Goal: Task Accomplishment & Management: Manage account settings

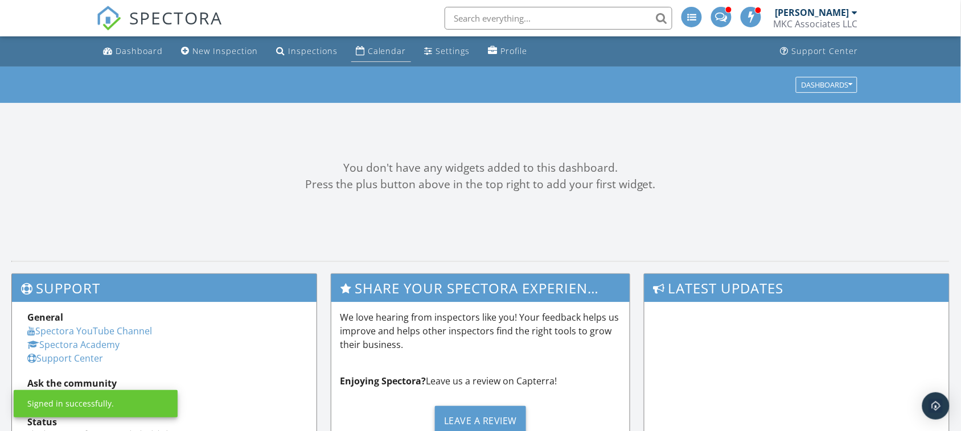
click at [377, 51] on div "Calendar" at bounding box center [387, 51] width 39 height 11
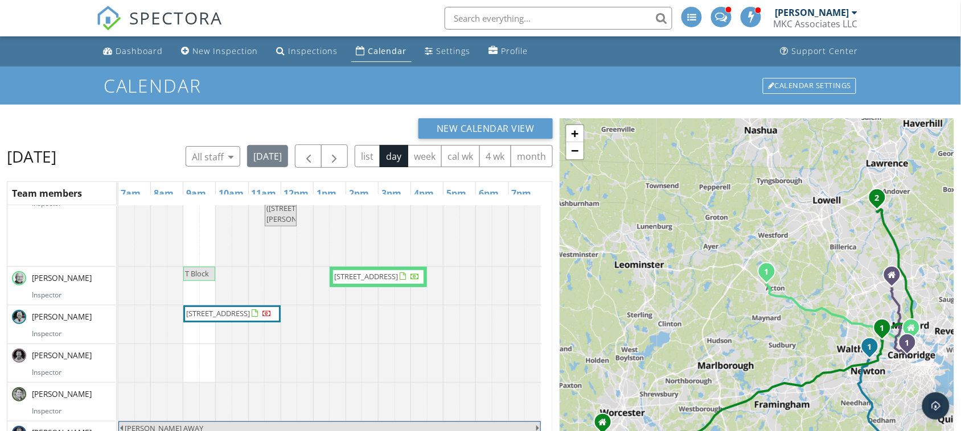
scroll to position [141, 0]
click at [263, 312] on div at bounding box center [267, 314] width 9 height 9
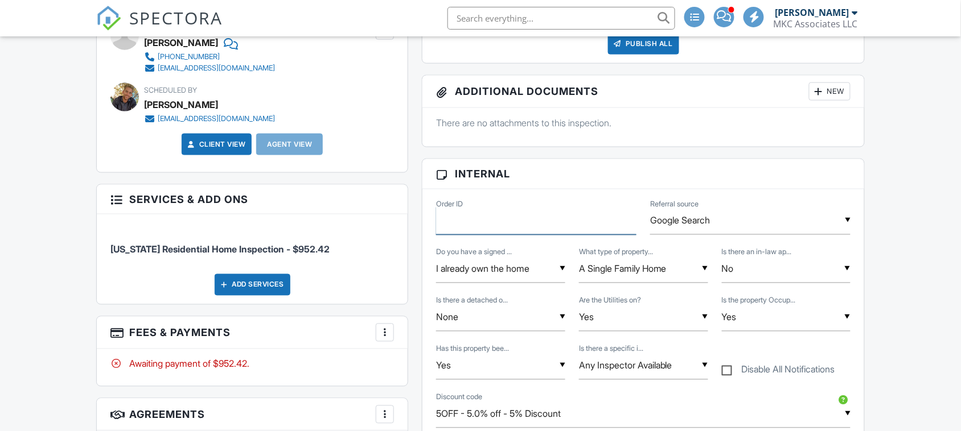
click at [530, 219] on input "Order ID" at bounding box center [536, 221] width 200 height 28
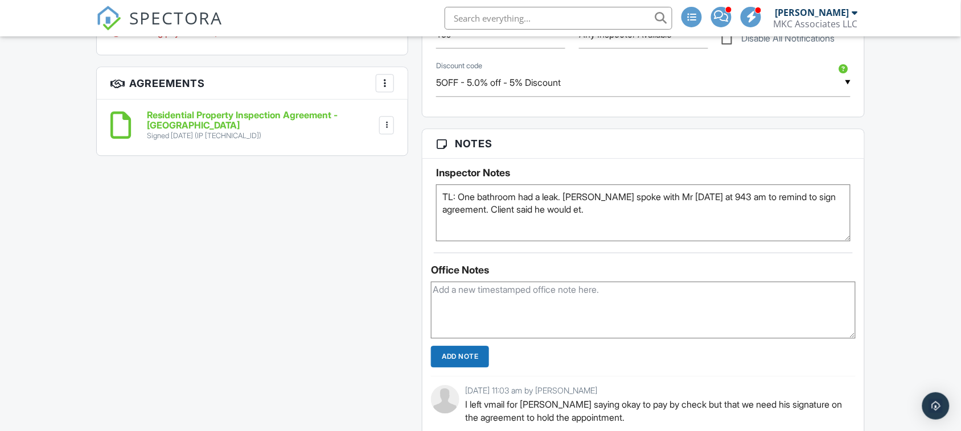
scroll to position [783, 0]
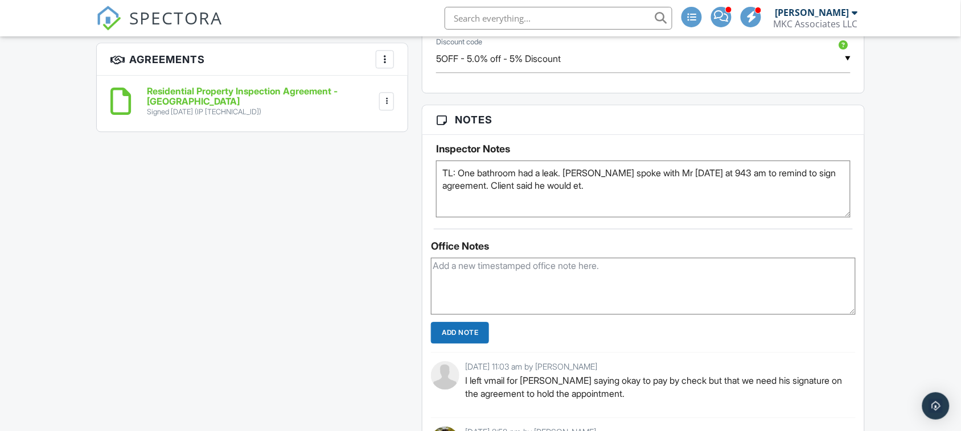
click at [511, 283] on textarea at bounding box center [643, 286] width 425 height 57
type textarea "FYI: NO OID #"
type textarea "TL: One bathroom had a leak. Rob spoke with Mr on Sunday at 943 am to remind to…"
click at [509, 278] on textarea "FYI: NO OID #" at bounding box center [643, 286] width 425 height 57
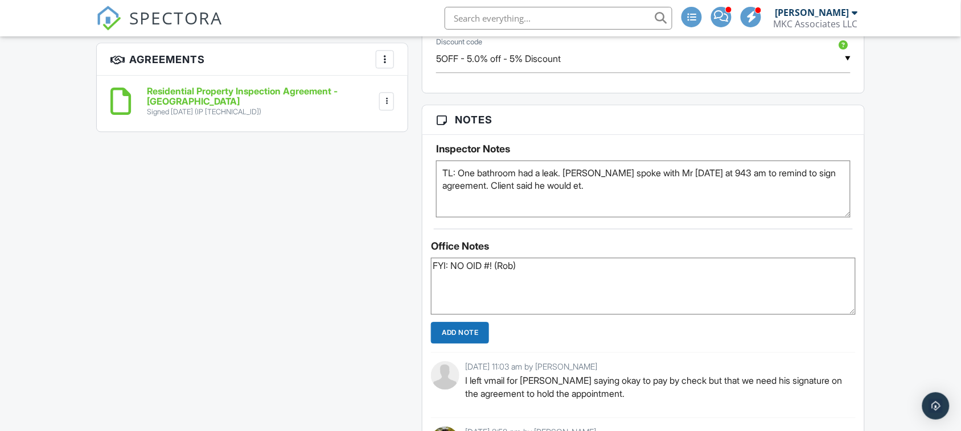
type textarea "FYI: NO OID #! (Rob)"
click at [480, 337] on input "Add Note" at bounding box center [460, 333] width 58 height 22
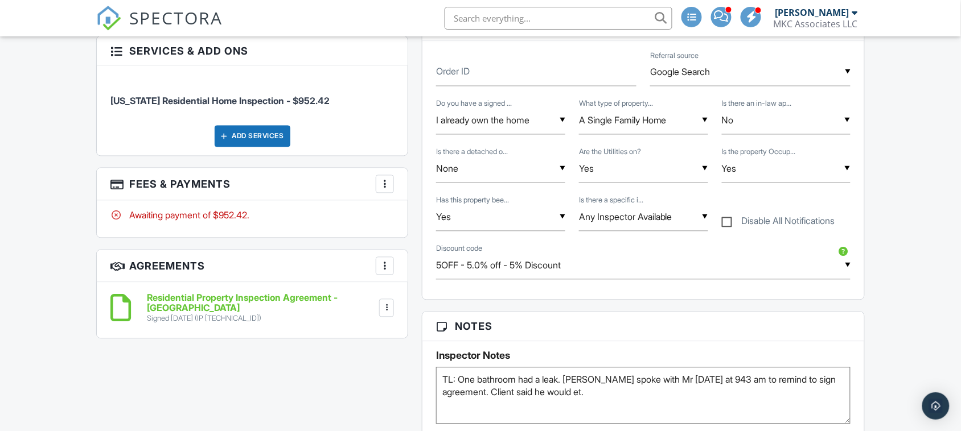
scroll to position [569, 0]
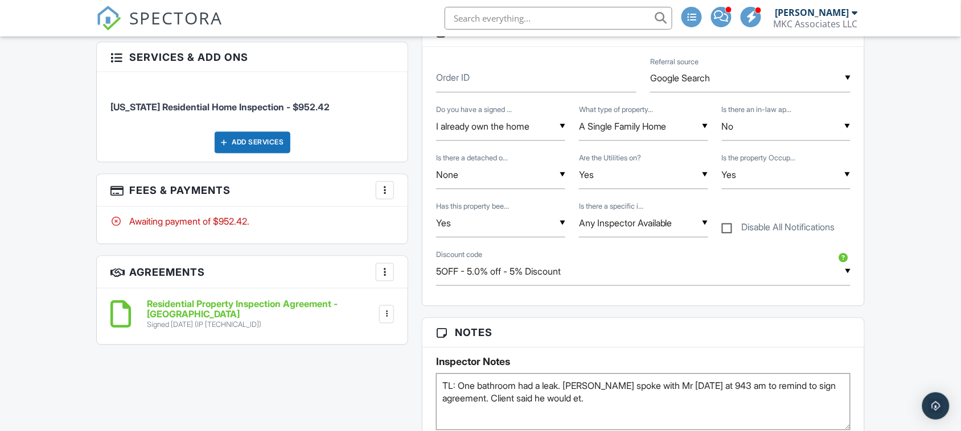
click at [323, 234] on div "Awaiting payment of $952.42." at bounding box center [252, 225] width 311 height 37
click at [306, 192] on h3 "Fees & Payments More Edit Fees & Payments Add Services View Invoice Paid In Full" at bounding box center [252, 191] width 311 height 32
click at [380, 191] on div at bounding box center [384, 190] width 11 height 11
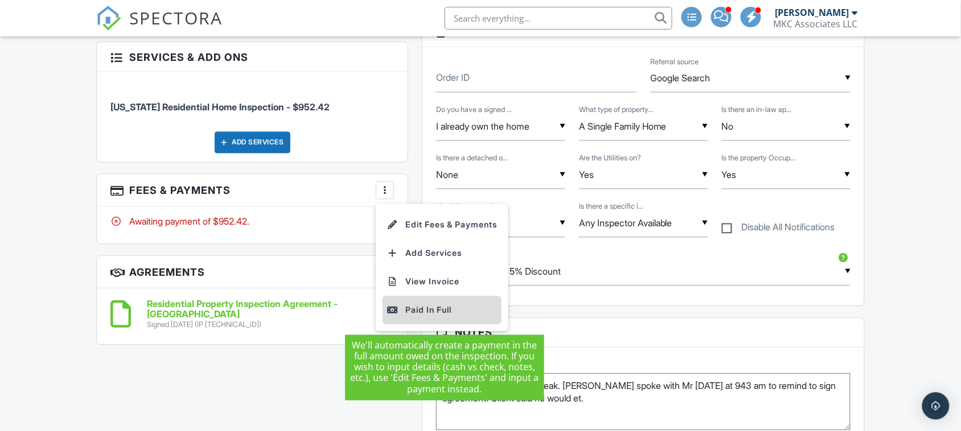
click at [434, 315] on div "Paid In Full" at bounding box center [442, 311] width 110 height 14
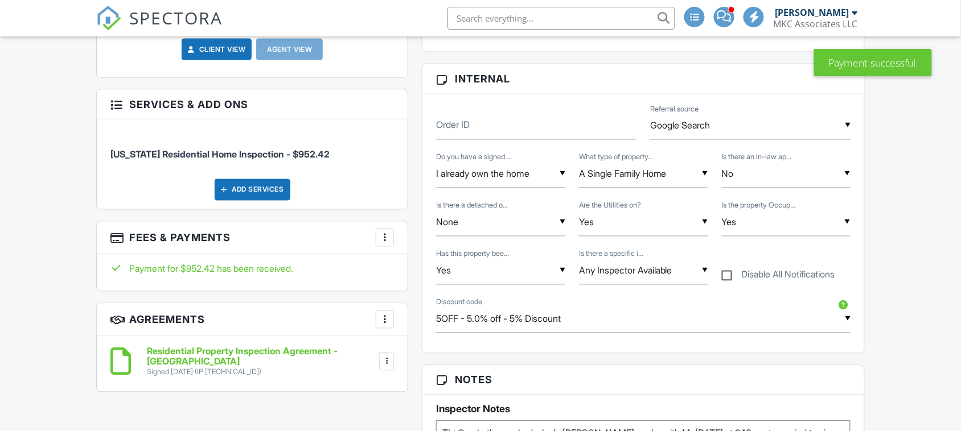
scroll to position [622, 0]
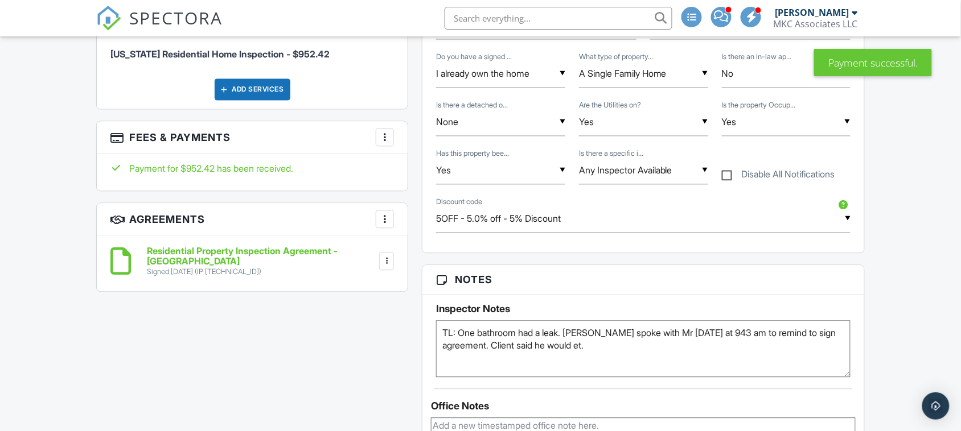
click at [389, 143] on div at bounding box center [384, 137] width 11 height 11
click at [264, 140] on h3 "Fees & Payments More Edit Fees & Payments Add Services View Invoice" at bounding box center [252, 138] width 311 height 32
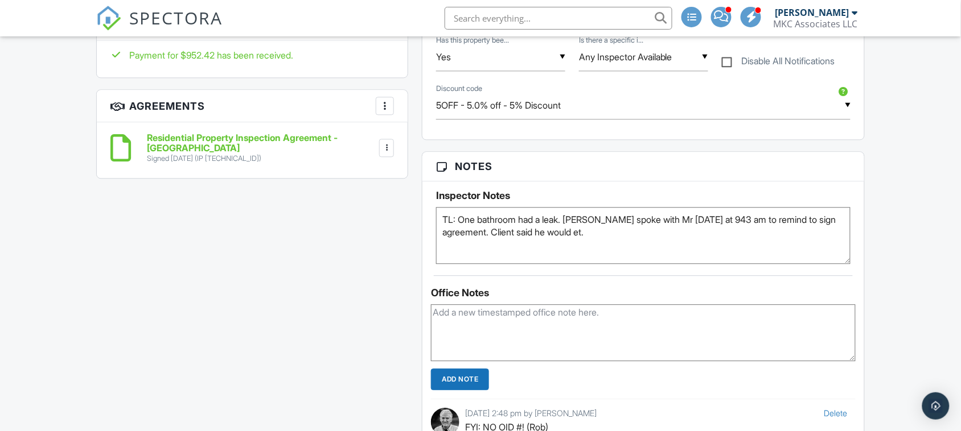
scroll to position [764, 0]
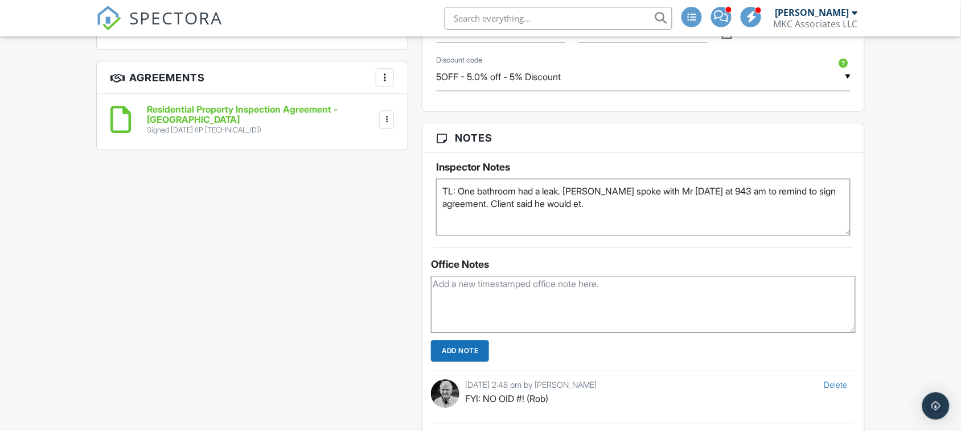
click at [505, 305] on textarea at bounding box center [643, 304] width 425 height 57
click at [623, 208] on textarea "TL: One bathroom had a leak. Rob spoke with Mr on Sunday at 943 am to remind to…" at bounding box center [643, 207] width 414 height 57
drag, startPoint x: 623, startPoint y: 208, endPoint x: 614, endPoint y: 200, distance: 12.9
click at [614, 200] on textarea "TL: One bathroom had a leak. Rob spoke with Mr on Sunday at 943 am to remind to…" at bounding box center [643, 207] width 414 height 57
click at [616, 204] on textarea "TL: One bathroom had a leak. Rob spoke with Mr on Sunday at 943 am to remind to…" at bounding box center [643, 207] width 414 height 57
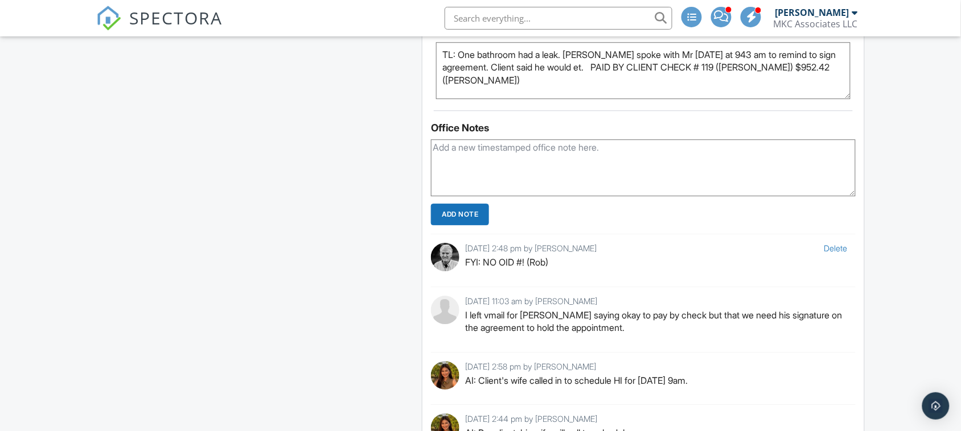
scroll to position [907, 0]
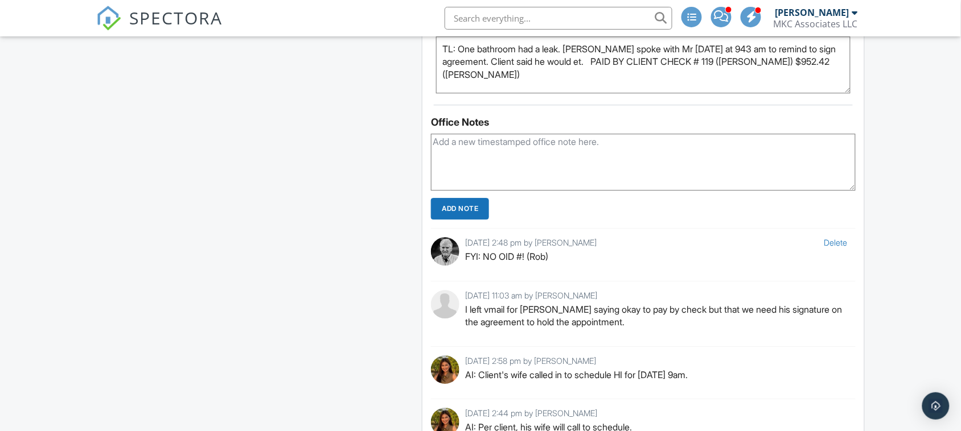
type textarea "TL: One bathroom had a leak. Rob spoke with Mr on Sunday at 943 am to remind to…"
click at [479, 209] on input "Add Note" at bounding box center [460, 209] width 58 height 22
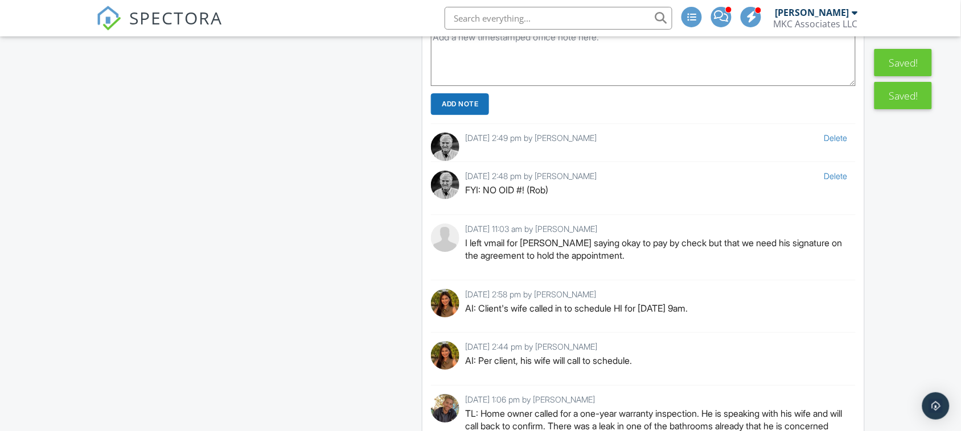
scroll to position [1263, 0]
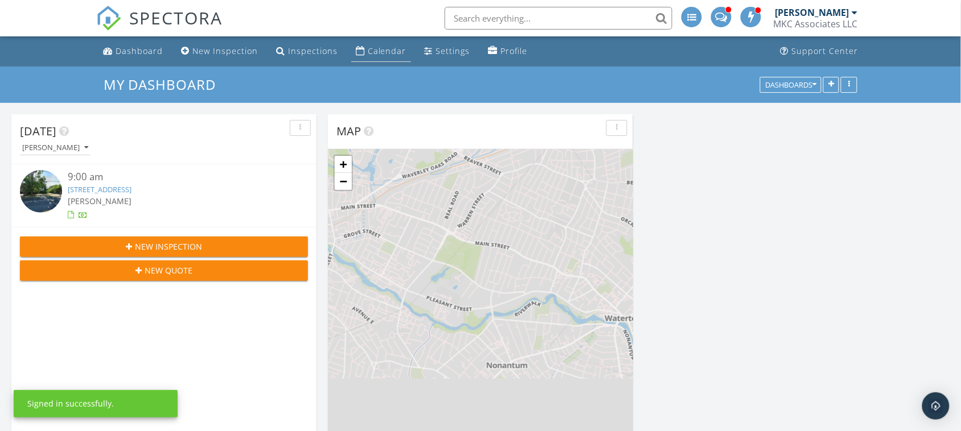
scroll to position [944, 983]
click at [392, 53] on div "Calendar" at bounding box center [387, 51] width 39 height 11
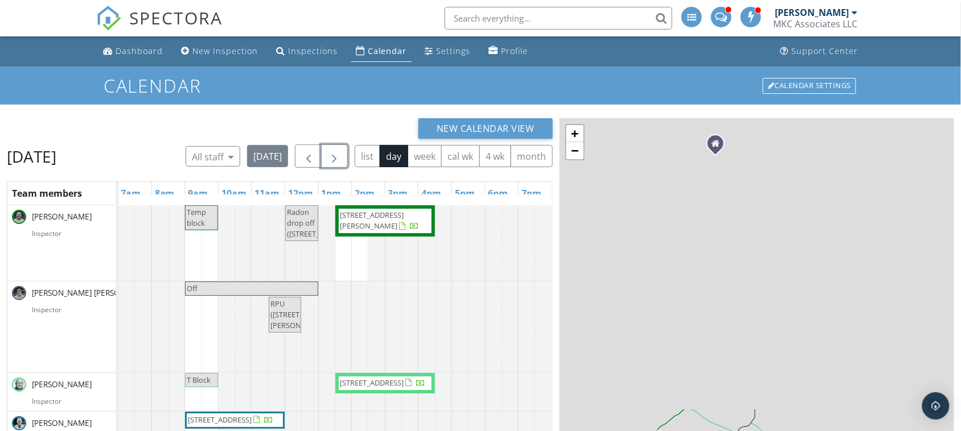
click at [347, 155] on button "button" at bounding box center [334, 156] width 27 height 23
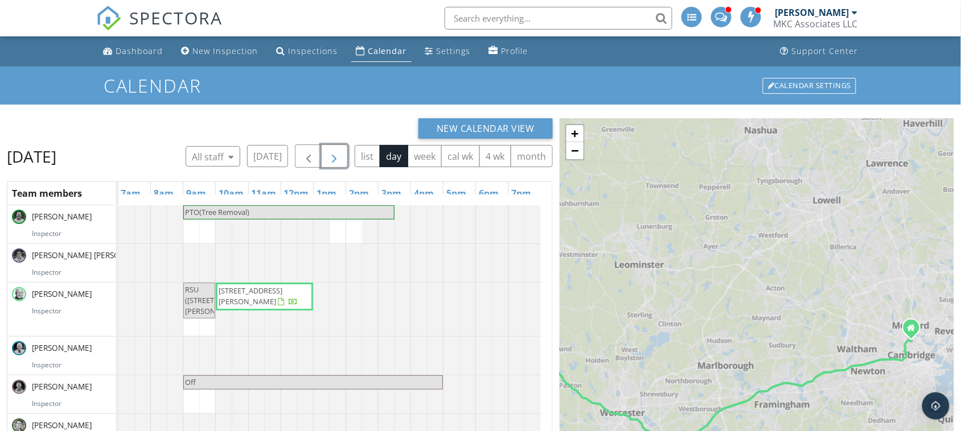
click at [347, 155] on button "button" at bounding box center [334, 156] width 27 height 23
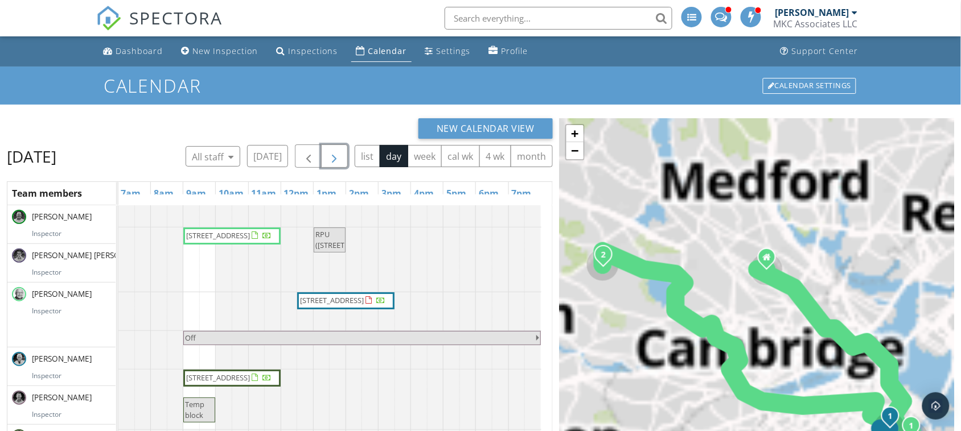
scroll to position [98, 0]
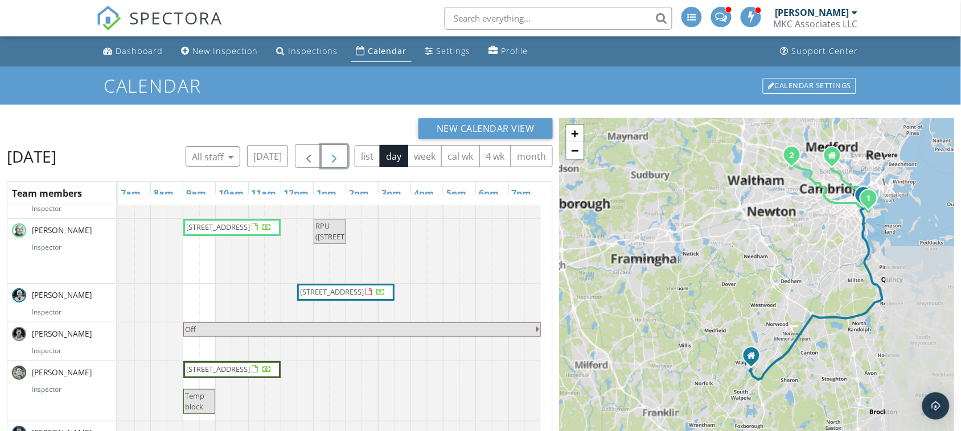
click at [377, 291] on div at bounding box center [381, 293] width 9 height 9
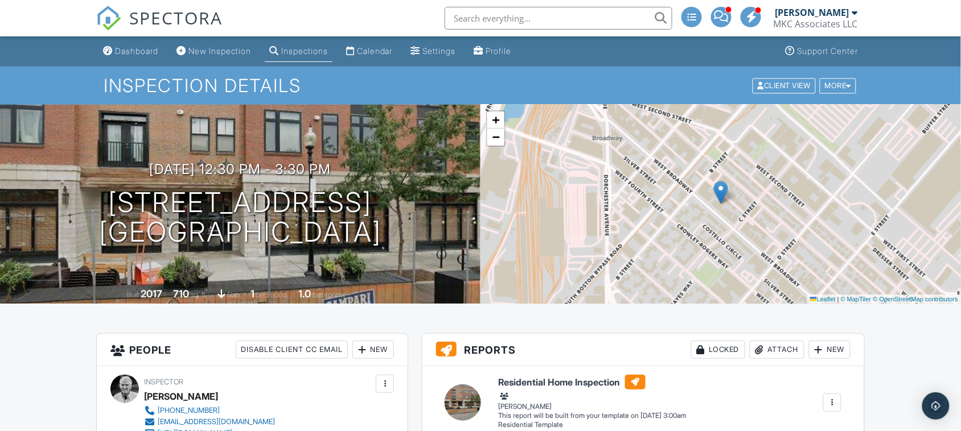
click at [367, 51] on link "Calendar" at bounding box center [370, 51] width 56 height 21
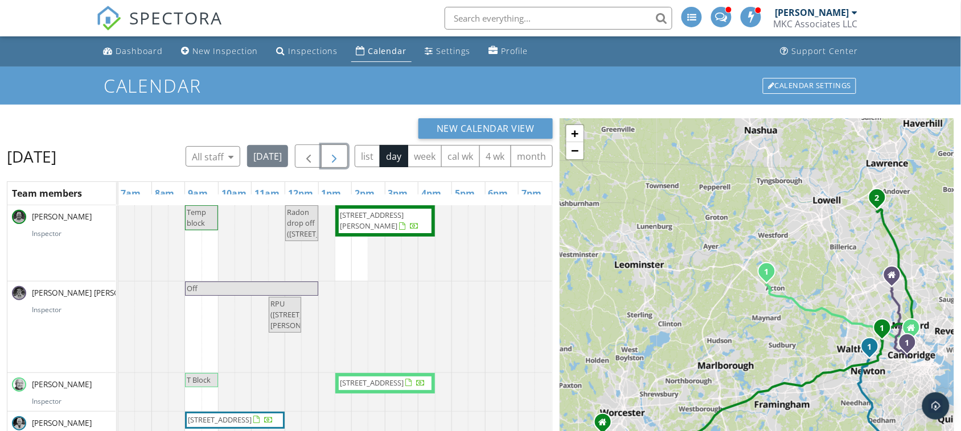
click at [342, 155] on span "button" at bounding box center [335, 157] width 14 height 14
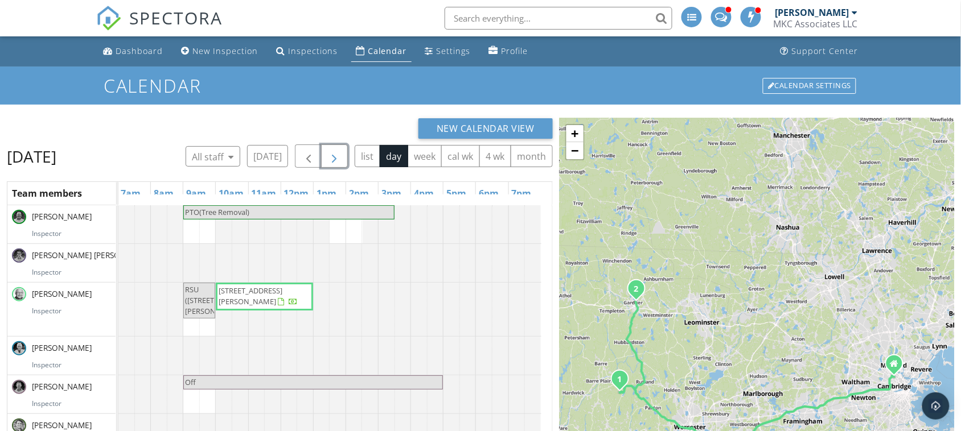
click at [342, 152] on span "button" at bounding box center [335, 157] width 14 height 14
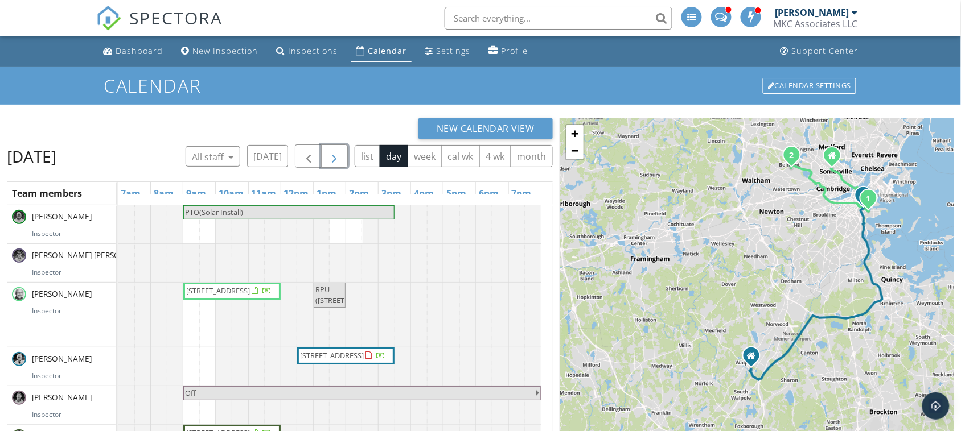
click at [348, 155] on button "button" at bounding box center [334, 156] width 27 height 23
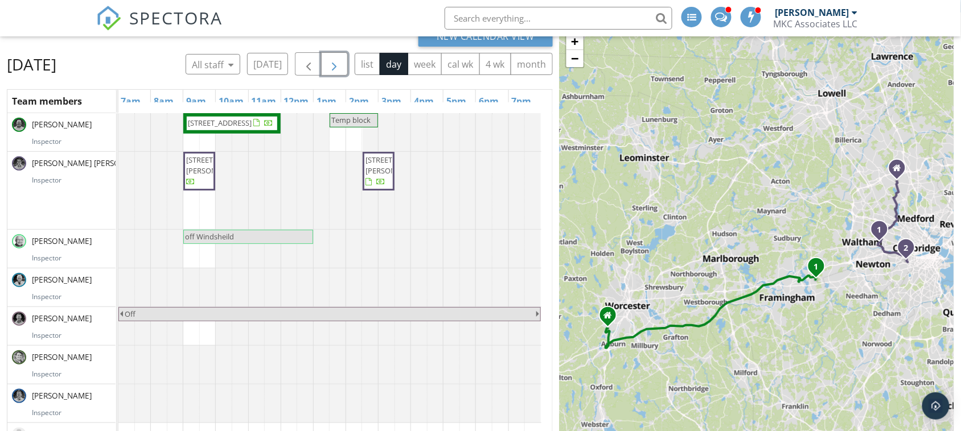
scroll to position [9, 0]
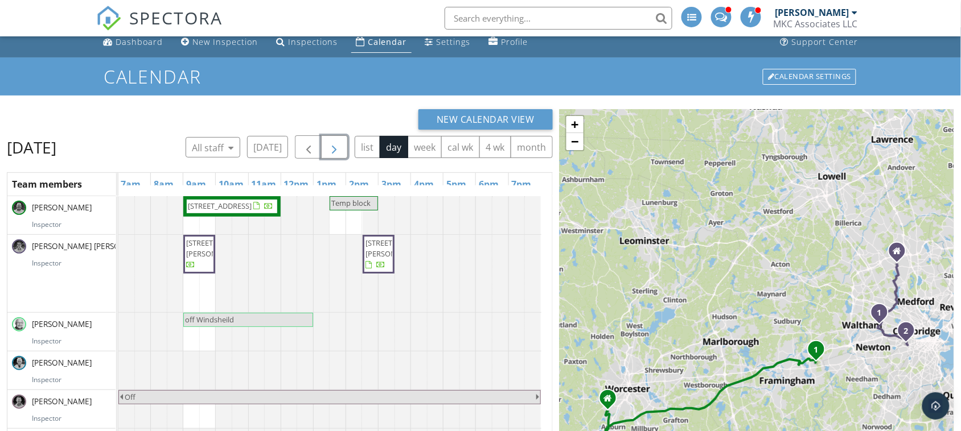
click at [342, 146] on span "button" at bounding box center [335, 148] width 14 height 14
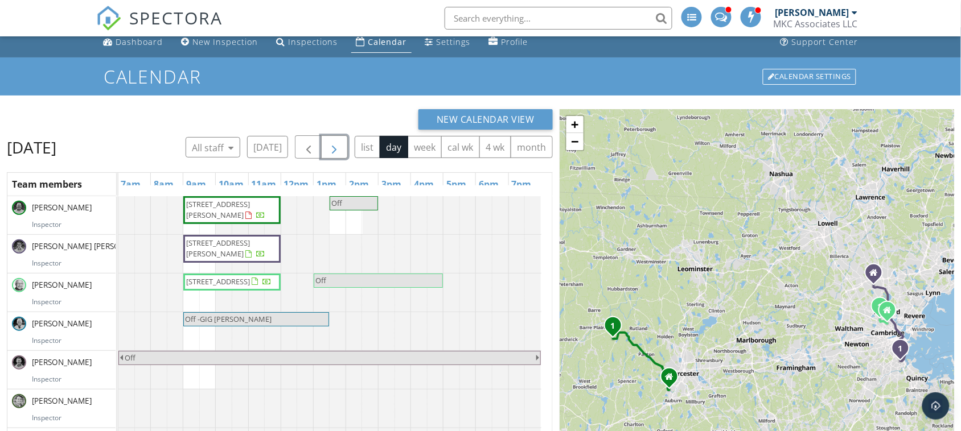
click at [323, 147] on button "button" at bounding box center [334, 146] width 27 height 23
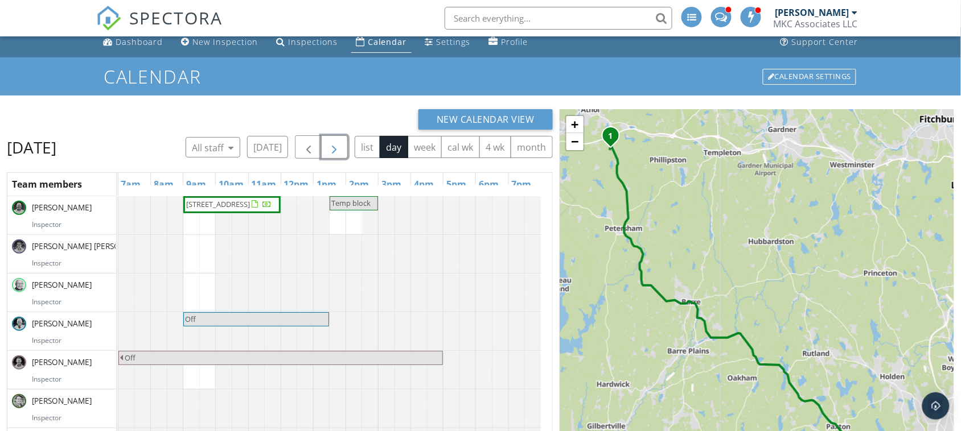
click at [340, 147] on span "button" at bounding box center [335, 148] width 14 height 14
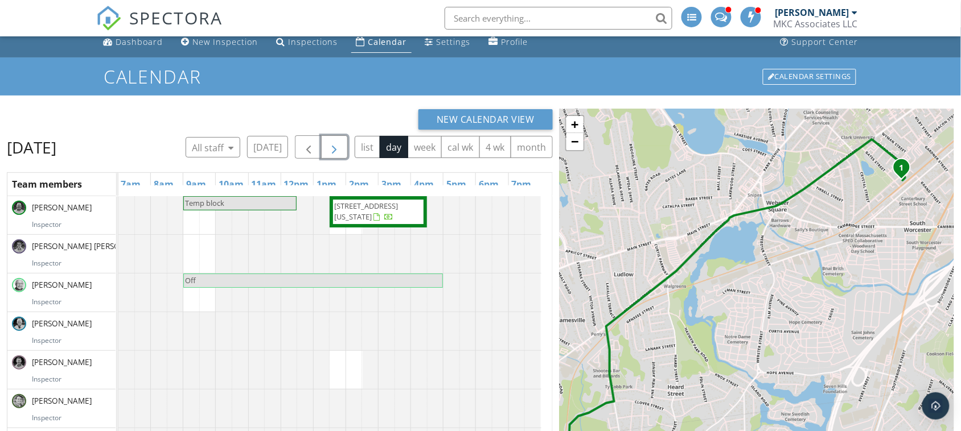
click at [339, 147] on span "button" at bounding box center [335, 148] width 14 height 14
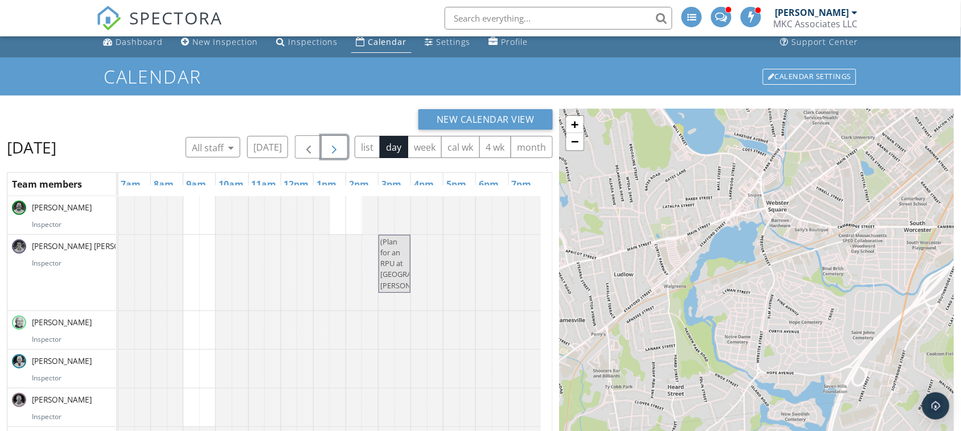
click at [339, 147] on span "button" at bounding box center [335, 148] width 14 height 14
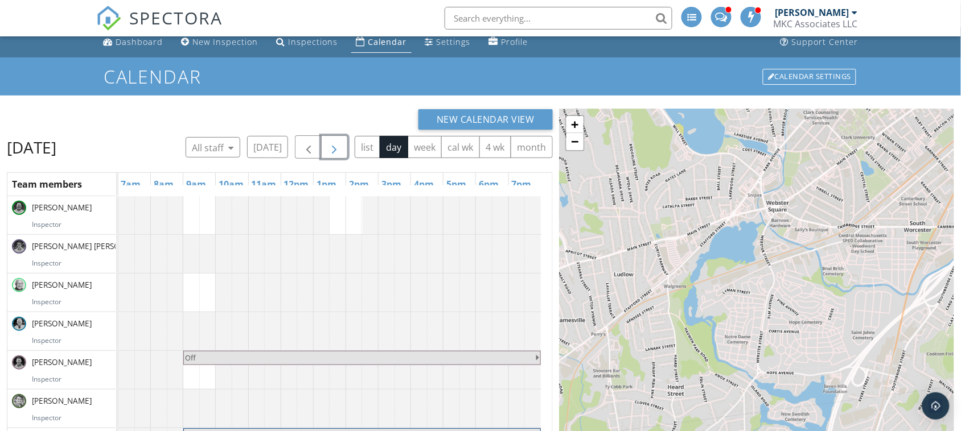
click at [339, 147] on span "button" at bounding box center [335, 148] width 14 height 14
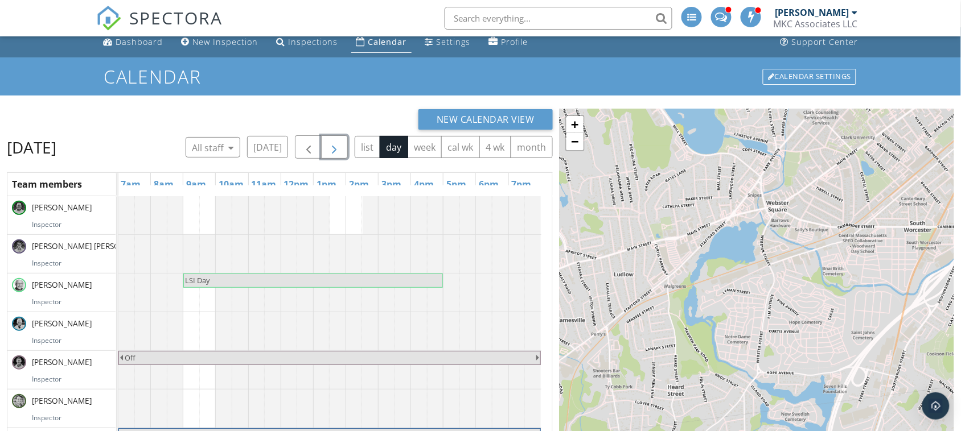
click at [339, 147] on button "button" at bounding box center [334, 146] width 27 height 23
